Goal: Information Seeking & Learning: Find specific fact

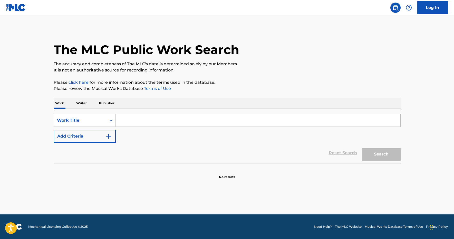
click at [206, 118] on input "Search Form" at bounding box center [258, 120] width 285 height 12
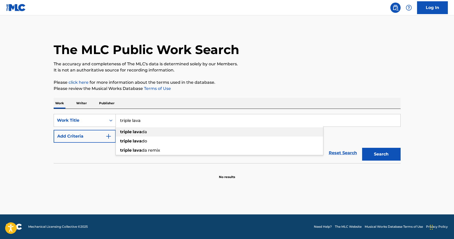
type input "triple lava"
click at [144, 134] on span "da" at bounding box center [144, 132] width 5 height 5
click at [99, 137] on button "Add Criteria" at bounding box center [85, 136] width 62 height 13
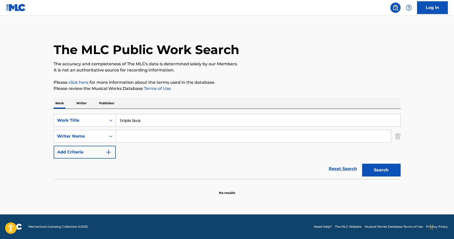
click at [129, 138] on input "Search Form" at bounding box center [253, 136] width 275 height 12
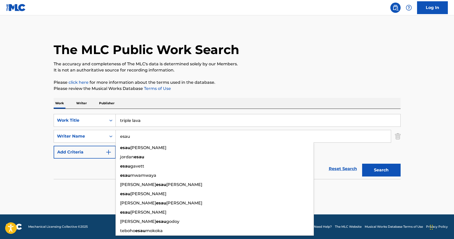
type input "esau"
click at [388, 169] on button "Search" at bounding box center [381, 170] width 38 height 13
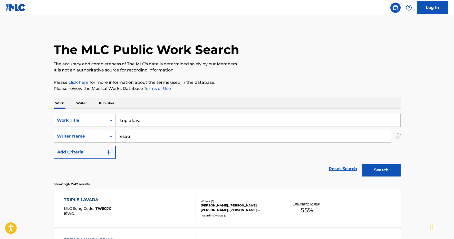
scroll to position [80, 0]
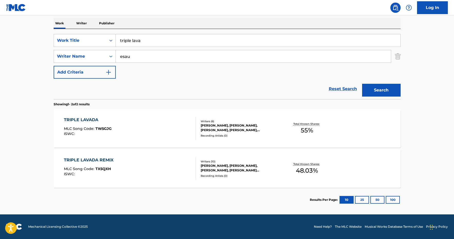
click at [232, 135] on div "Recording Artists ( 0 )" at bounding box center [239, 136] width 77 height 4
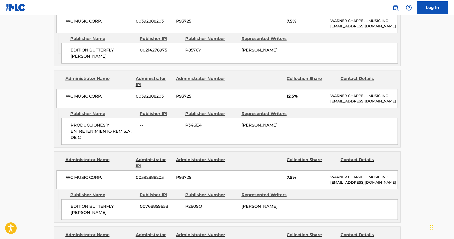
scroll to position [152, 0]
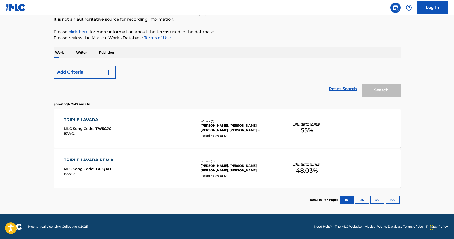
scroll to position [51, 0]
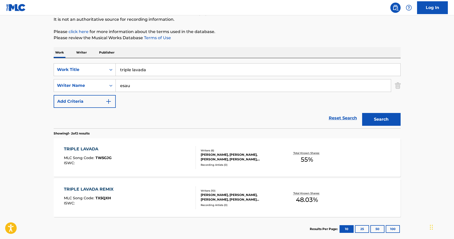
click at [100, 189] on div "TRIPLE LAVADA REMIX" at bounding box center [90, 190] width 52 height 6
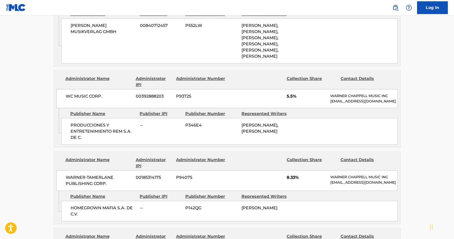
scroll to position [366, 0]
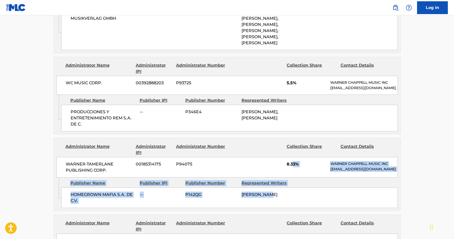
drag, startPoint x: 293, startPoint y: 164, endPoint x: 268, endPoint y: 194, distance: 38.8
click at [268, 194] on div "Administrator Name Administrator IPI Administrator Number Collection Share Cont…" at bounding box center [227, 174] width 347 height 73
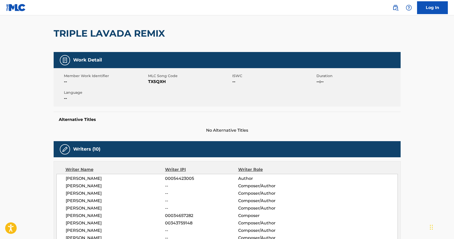
scroll to position [0, 0]
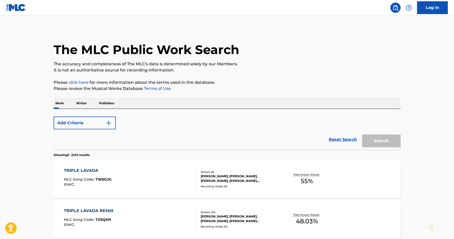
scroll to position [51, 0]
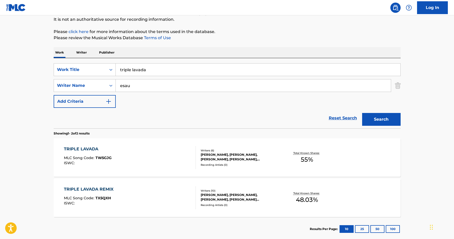
click at [143, 71] on input "triple lavada" at bounding box center [258, 70] width 285 height 12
type input "chula vene"
click at [388, 122] on button "Search" at bounding box center [381, 119] width 38 height 13
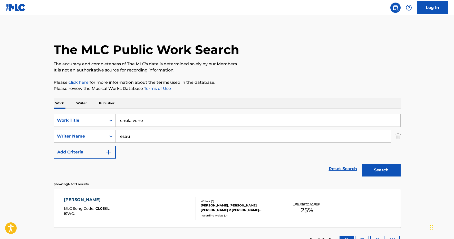
scroll to position [40, 0]
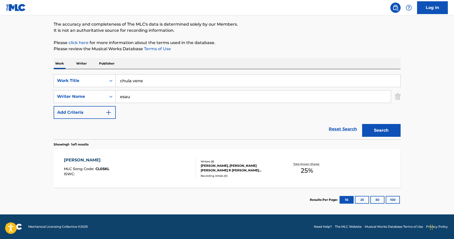
click at [288, 162] on div "Total Known Shares: 25 %" at bounding box center [307, 169] width 58 height 16
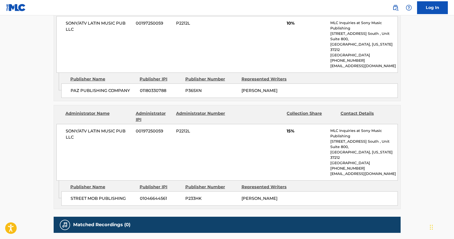
scroll to position [280, 0]
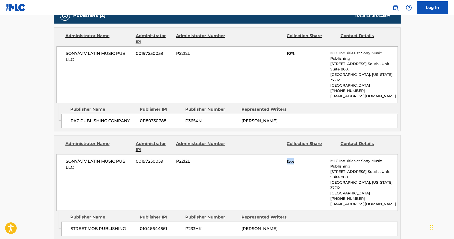
drag, startPoint x: 295, startPoint y: 151, endPoint x: 231, endPoint y: 148, distance: 64.3
click at [231, 154] on div "SONY/ATV LATIN MUSIC PUB LLC 00197250059 P2212L 15% MLC Inquiries at Sony Music…" at bounding box center [226, 182] width 341 height 57
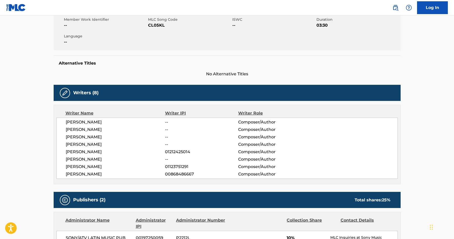
scroll to position [0, 0]
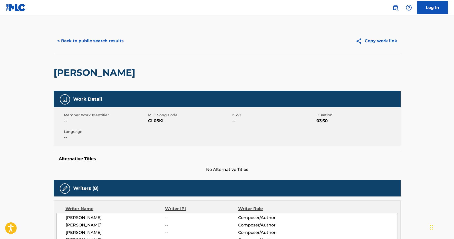
click at [95, 38] on button "< Back to public search results" at bounding box center [91, 41] width 74 height 13
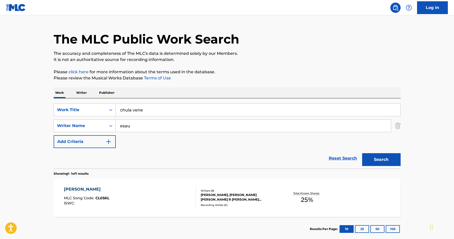
click at [151, 112] on input "chula vene" at bounding box center [258, 110] width 285 height 12
type input "déjala que vuelva"
click at [138, 124] on input "esau" at bounding box center [253, 126] width 275 height 12
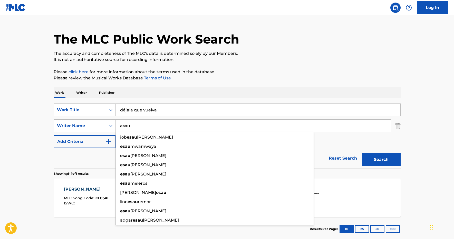
click at [138, 124] on input "esau" at bounding box center [253, 126] width 275 height 12
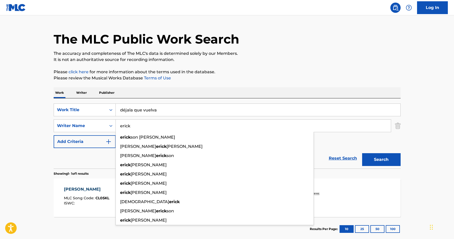
type input "[PERSON_NAME]"
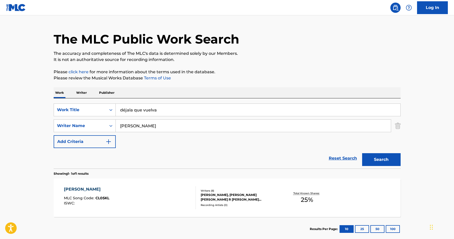
drag, startPoint x: 139, startPoint y: 123, endPoint x: 379, endPoint y: 159, distance: 242.1
click at [379, 159] on button "Search" at bounding box center [381, 159] width 38 height 13
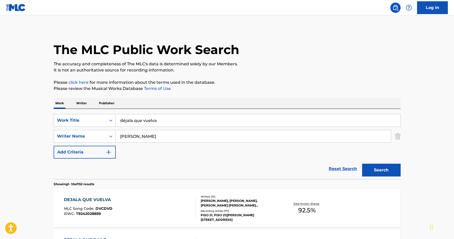
scroll to position [98, 0]
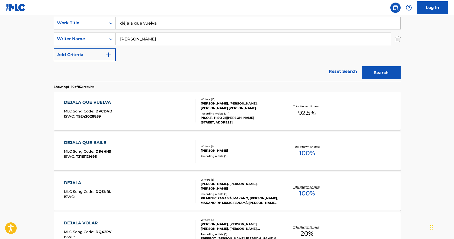
click at [246, 107] on div "[PERSON_NAME], [PERSON_NAME], [PERSON_NAME] [PERSON_NAME] [PERSON_NAME] [PERSON…" at bounding box center [239, 105] width 77 height 9
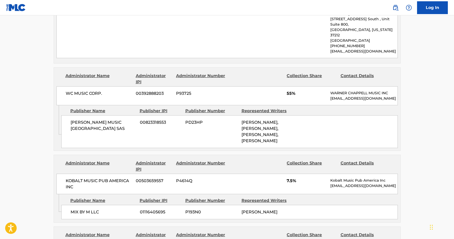
scroll to position [310, 0]
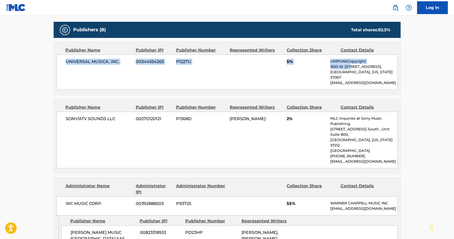
drag, startPoint x: 257, startPoint y: 66, endPoint x: 62, endPoint y: 62, distance: 195.1
click at [62, 62] on div "UNIVERSAL MUSICA, INC. 00344554265 P1227U 5% UMPGNACopyright 1550 W. [STREET_AD…" at bounding box center [226, 72] width 341 height 35
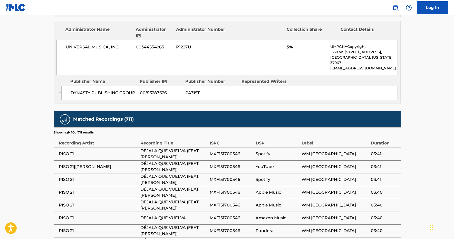
scroll to position [834, 0]
